Goal: Transaction & Acquisition: Purchase product/service

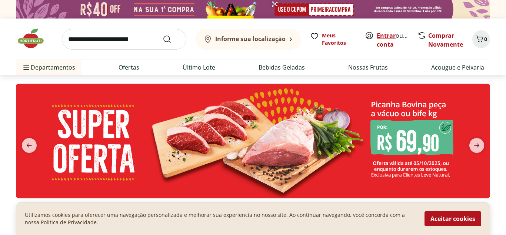
click at [387, 34] on link "Entrar" at bounding box center [386, 36] width 19 height 8
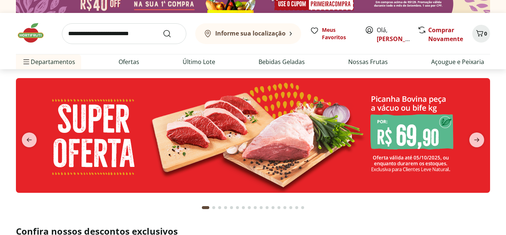
scroll to position [6, 0]
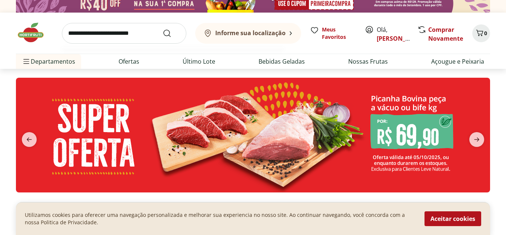
click at [75, 32] on input "search" at bounding box center [124, 33] width 125 height 21
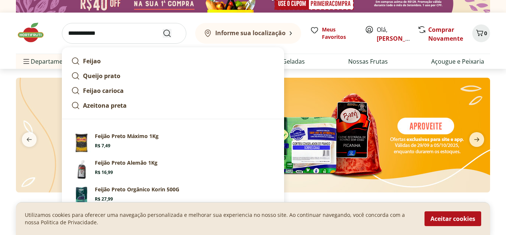
type input "**********"
click at [166, 32] on icon "Submit Search" at bounding box center [167, 33] width 9 height 9
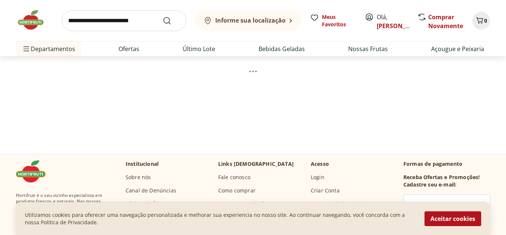
scroll to position [63, 0]
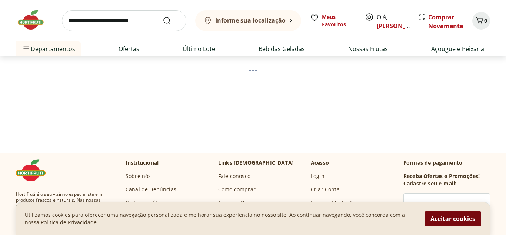
click at [455, 219] on button "Aceitar cookies" at bounding box center [453, 219] width 57 height 15
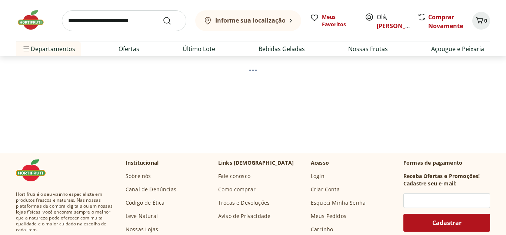
scroll to position [0, 0]
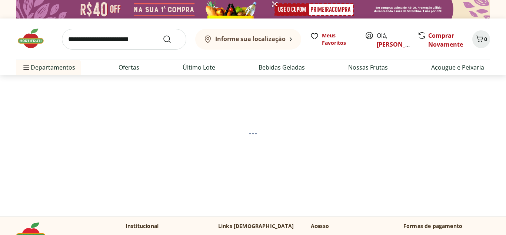
click at [252, 136] on section at bounding box center [253, 134] width 451 height 118
click at [252, 134] on span at bounding box center [252, 133] width 7 height 1
click at [288, 38] on button "Informe sua localização" at bounding box center [248, 39] width 106 height 21
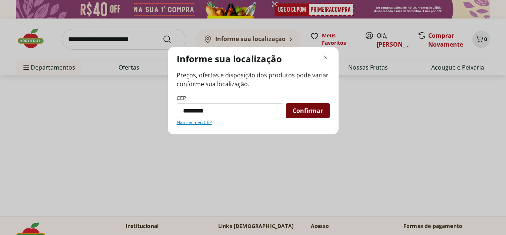
type input "*********"
click at [301, 109] on span "Confirmar" at bounding box center [308, 111] width 30 height 6
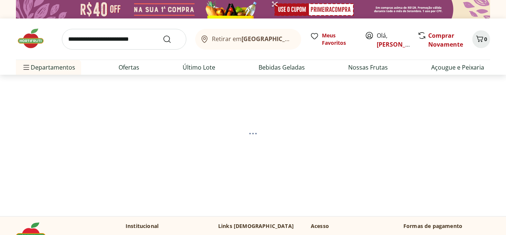
select select "**********"
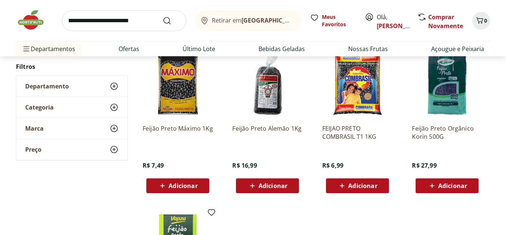
scroll to position [109, 0]
click at [358, 185] on span "Adicionar" at bounding box center [362, 186] width 29 height 6
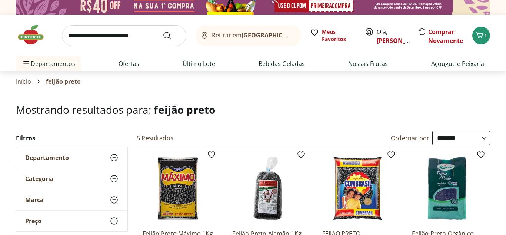
scroll to position [2, 0]
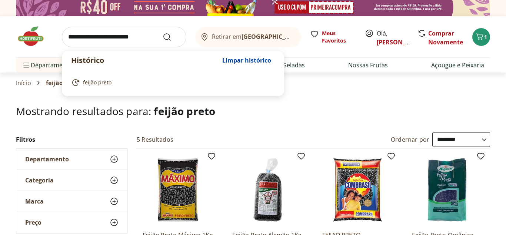
click at [79, 37] on input "search" at bounding box center [124, 37] width 125 height 21
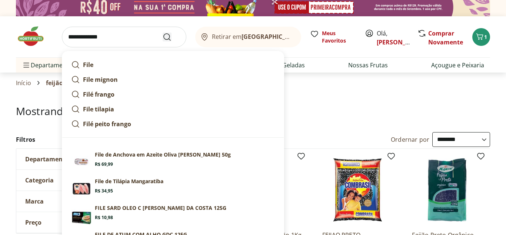
type input "**********"
click at [165, 34] on use "Submit Search" at bounding box center [167, 37] width 9 height 9
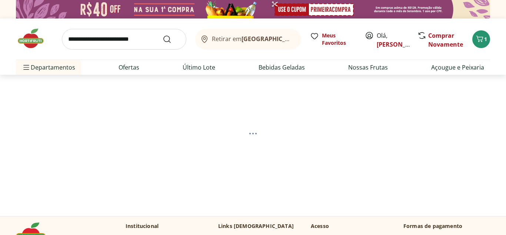
select select "**********"
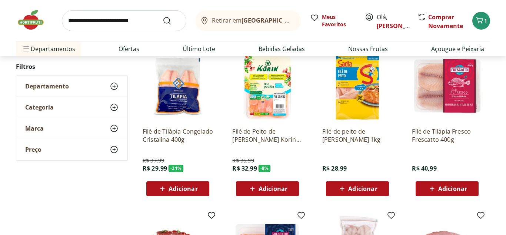
scroll to position [253, 0]
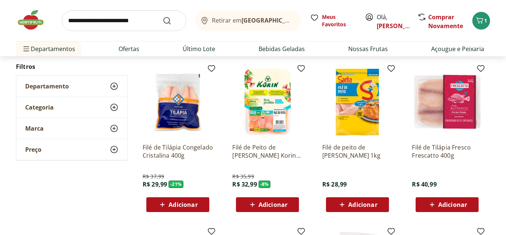
click at [443, 120] on img at bounding box center [447, 102] width 70 height 70
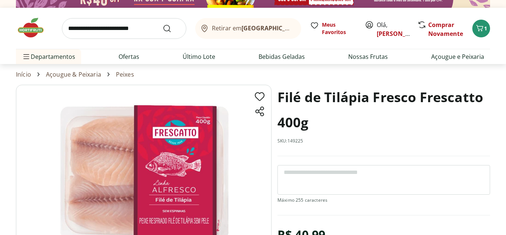
scroll to position [9, 0]
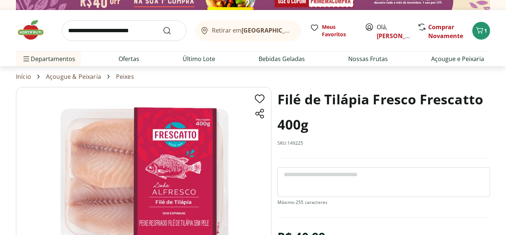
scroll to position [253, 0]
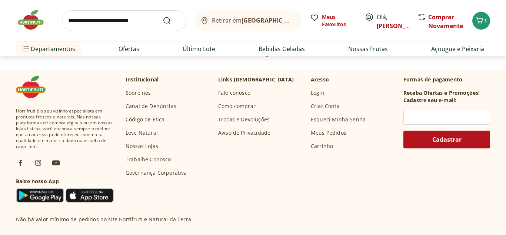
select select "**********"
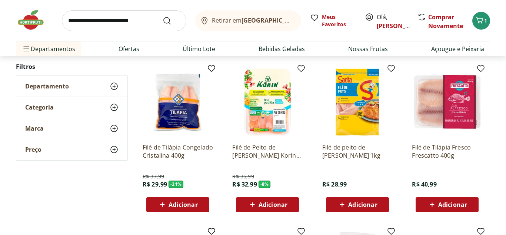
click at [176, 203] on span "Adicionar" at bounding box center [183, 205] width 29 height 6
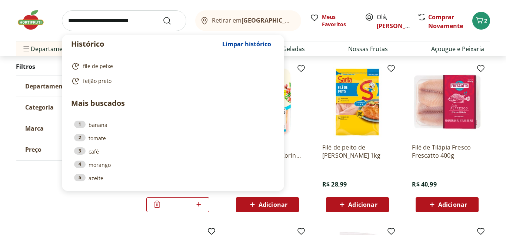
click at [94, 19] on input "search" at bounding box center [124, 20] width 125 height 21
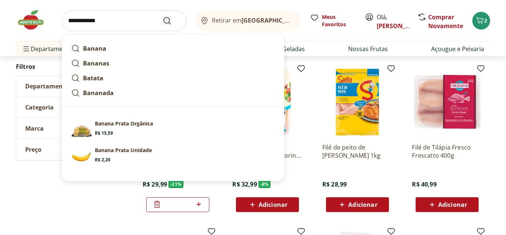
type input "**********"
click at [166, 19] on icon "Submit Search" at bounding box center [167, 20] width 9 height 9
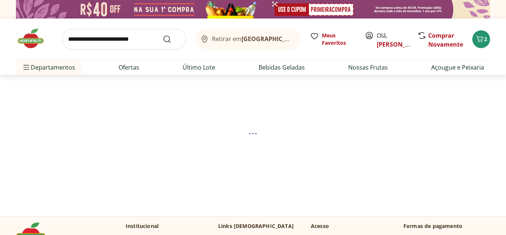
select select "**********"
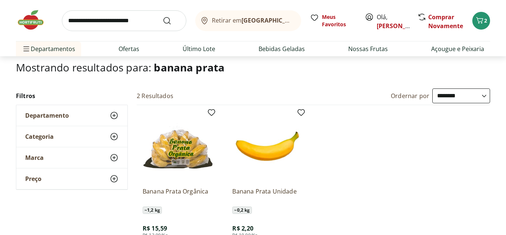
scroll to position [97, 0]
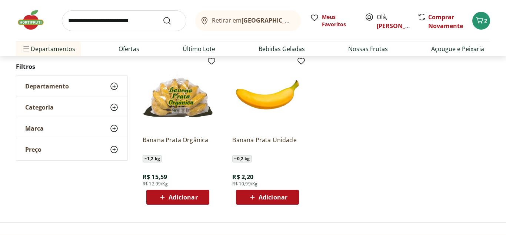
click at [248, 201] on div "Adicionar" at bounding box center [267, 197] width 51 height 13
click at [179, 195] on span "Adicionar" at bounding box center [183, 198] width 29 height 6
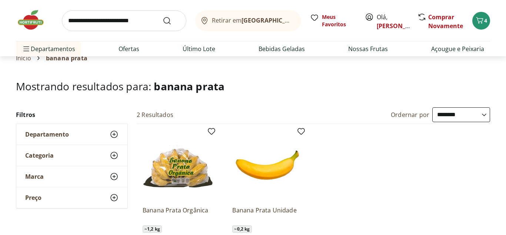
scroll to position [0, 0]
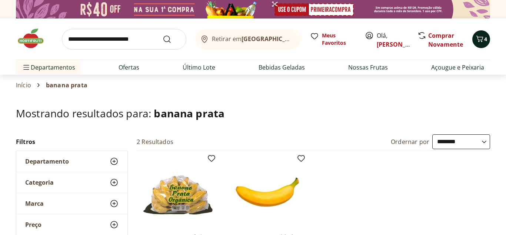
click at [480, 38] on icon "Carrinho" at bounding box center [480, 38] width 9 height 9
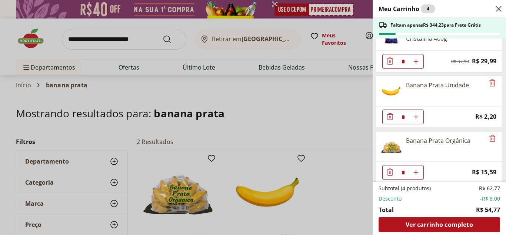
scroll to position [77, 0]
click at [390, 115] on icon "Diminuir Quantidade" at bounding box center [390, 116] width 6 height 7
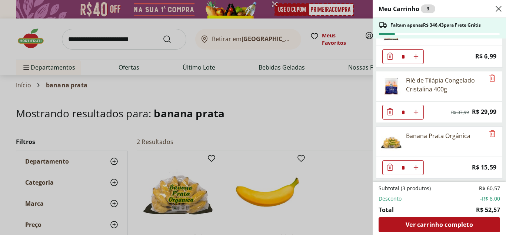
click at [446, 144] on div "Banana Prata Orgânica" at bounding box center [431, 142] width 108 height 30
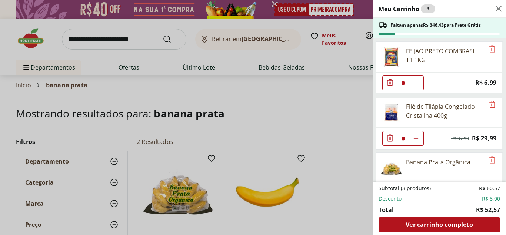
click at [97, 40] on div "Meu Carrinho 3 Faltam apenas R$ 346,43 para Frete Grátis FEIJAO PRETO COMBRASIL…" at bounding box center [253, 117] width 506 height 235
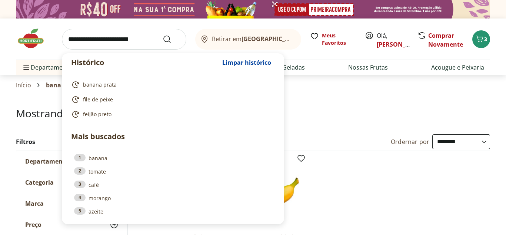
click at [97, 40] on input "search" at bounding box center [124, 39] width 125 height 21
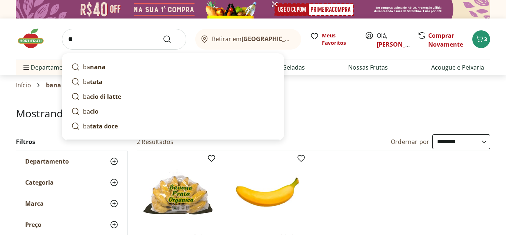
type input "*"
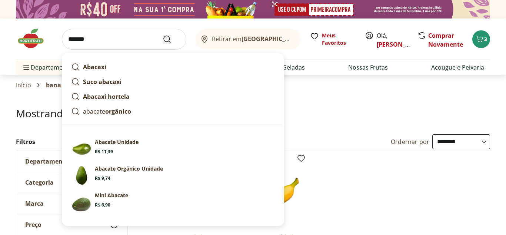
type input "*******"
click at [166, 39] on icon "Submit Search" at bounding box center [167, 39] width 9 height 9
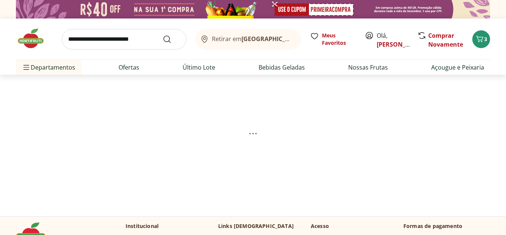
select select "**********"
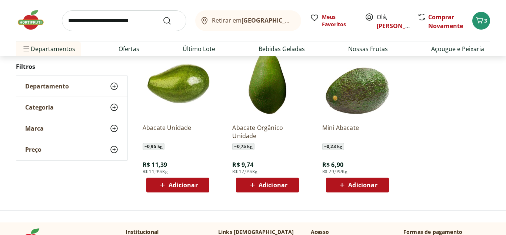
scroll to position [108, 0]
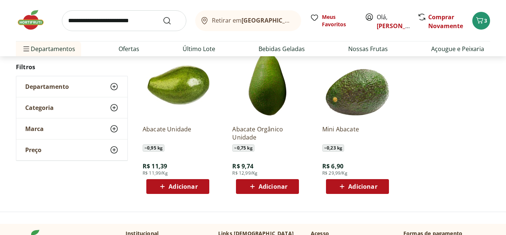
click at [177, 185] on span "Adicionar" at bounding box center [183, 187] width 29 height 6
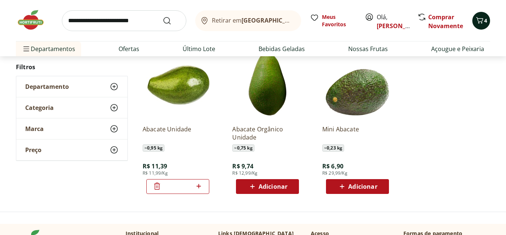
click at [480, 19] on icon "Carrinho" at bounding box center [480, 20] width 9 height 9
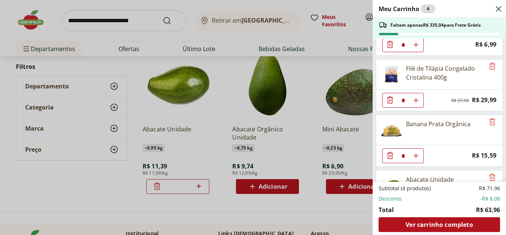
scroll to position [82, 0]
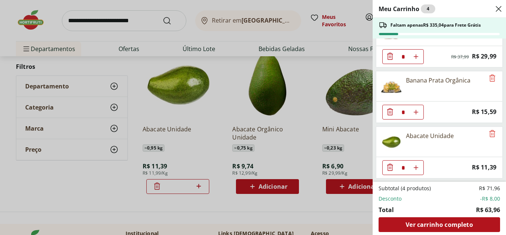
click at [390, 165] on icon "Diminuir Quantidade" at bounding box center [390, 167] width 6 height 7
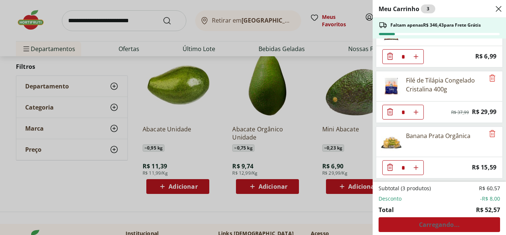
scroll to position [26, 0]
click at [492, 135] on icon "Remove" at bounding box center [492, 133] width 9 height 9
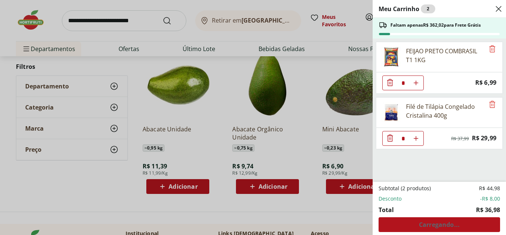
scroll to position [0, 0]
click at [151, 203] on div "Meu Carrinho 2 Faltam apenas R$ 362,02 para Frete Grátis FEIJAO PRETO COMBRASIL…" at bounding box center [253, 117] width 506 height 235
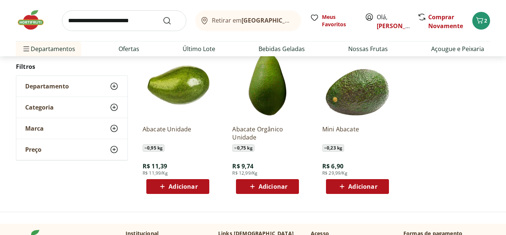
click at [184, 185] on span "Adicionar" at bounding box center [183, 187] width 29 height 6
click at [440, 22] on link "Comprar Novamente" at bounding box center [446, 21] width 35 height 17
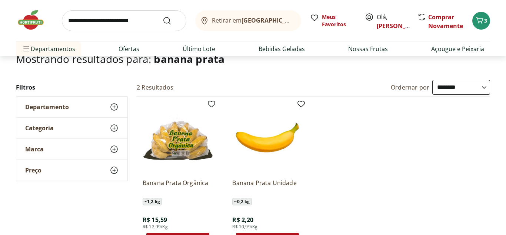
scroll to position [54, 0]
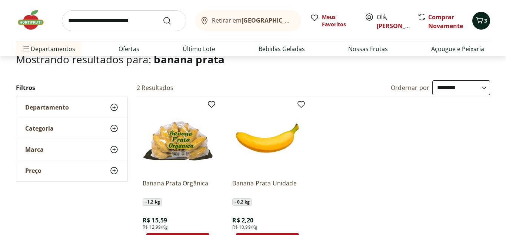
click at [482, 21] on icon "Carrinho" at bounding box center [480, 20] width 9 height 9
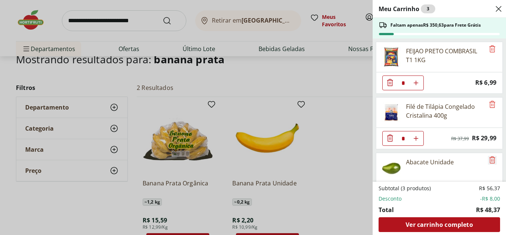
click at [492, 160] on icon "Remove" at bounding box center [492, 160] width 9 height 9
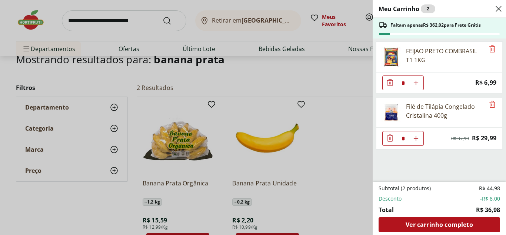
click at [498, 9] on use "Close" at bounding box center [499, 8] width 9 height 9
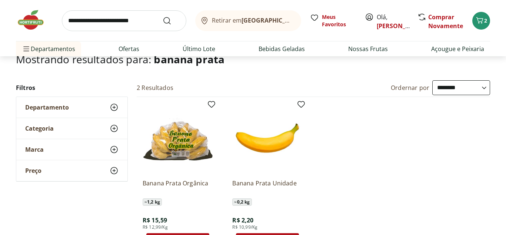
click at [106, 20] on input "search" at bounding box center [124, 20] width 125 height 21
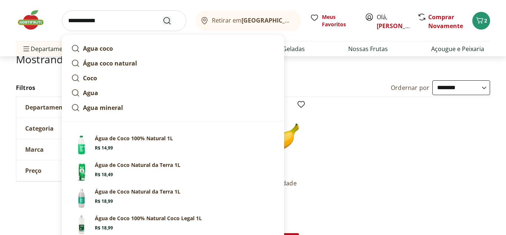
type input "**********"
click at [164, 22] on use "Submit Search" at bounding box center [167, 20] width 9 height 9
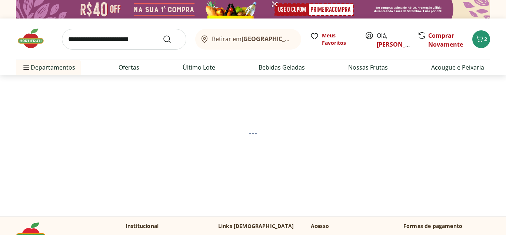
select select "**********"
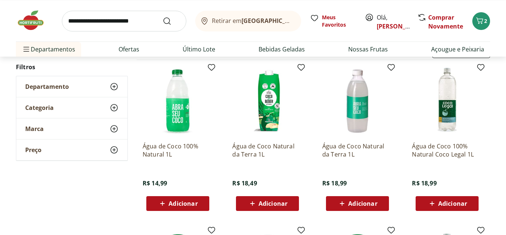
scroll to position [92, 0]
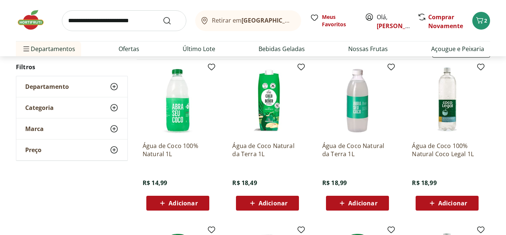
click at [176, 116] on img at bounding box center [178, 101] width 70 height 70
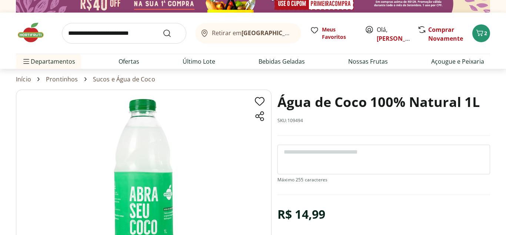
scroll to position [6, 0]
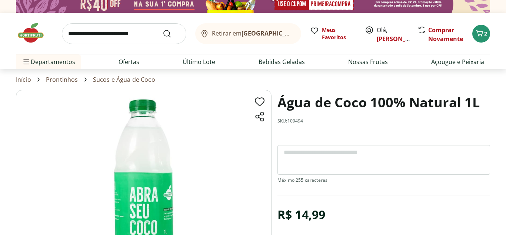
scroll to position [92, 0]
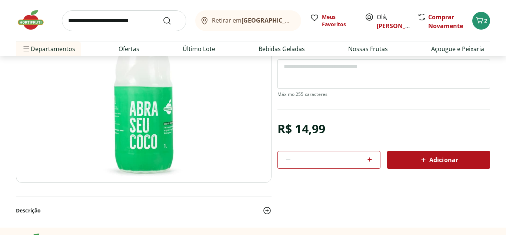
select select "**********"
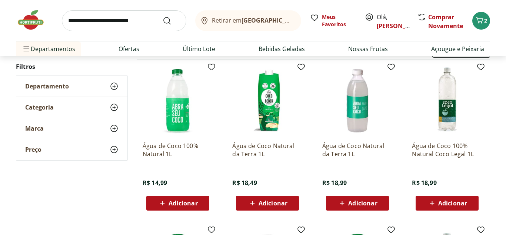
click at [356, 110] on img at bounding box center [358, 101] width 70 height 70
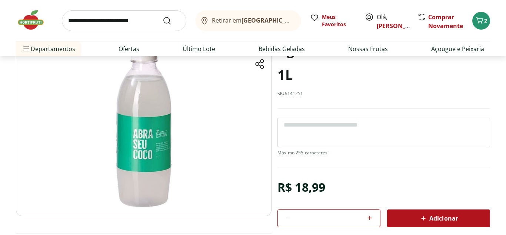
scroll to position [14, 0]
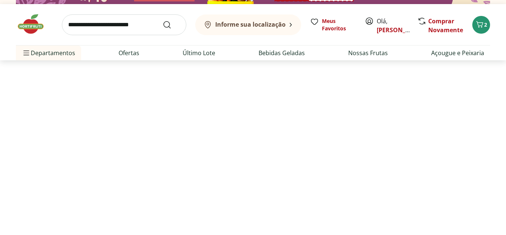
scroll to position [92, 0]
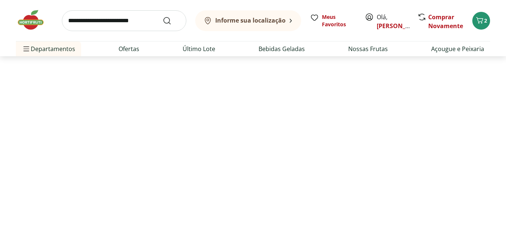
select select "**********"
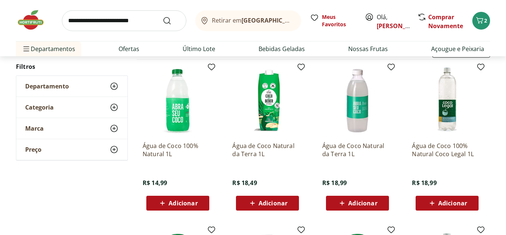
click at [182, 201] on span "Adicionar" at bounding box center [183, 204] width 29 height 6
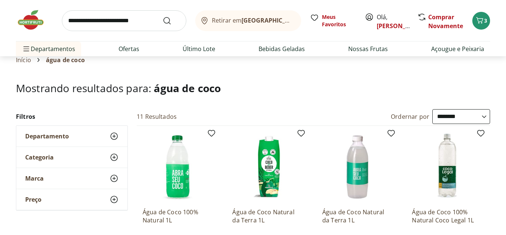
scroll to position [0, 0]
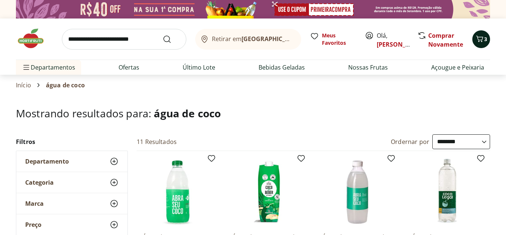
click at [480, 35] on icon "Carrinho" at bounding box center [480, 38] width 9 height 9
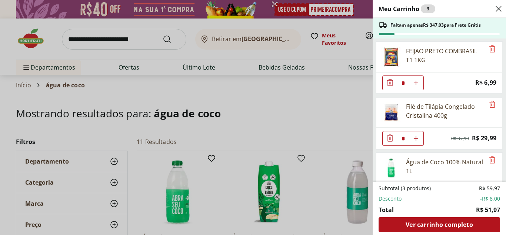
scroll to position [26, 0]
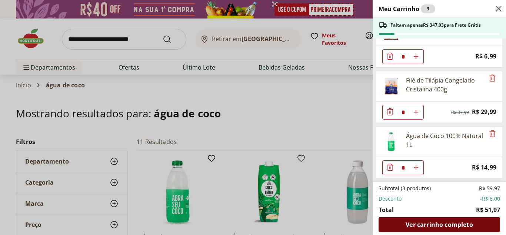
click at [424, 225] on span "Ver carrinho completo" at bounding box center [439, 225] width 67 height 6
